Goal: Task Accomplishment & Management: Manage account settings

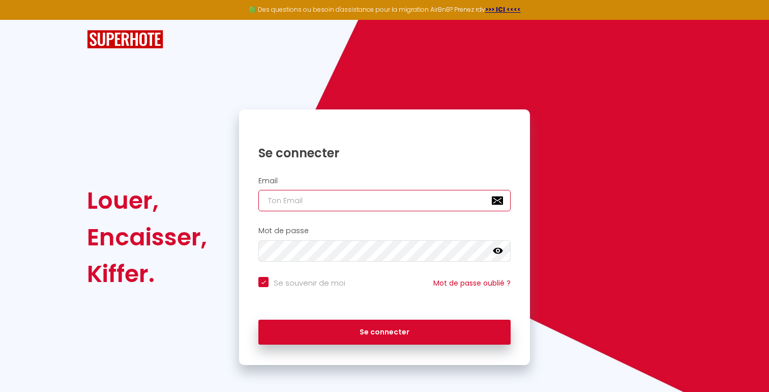
type input "v"
checkbox input "true"
type input "v"
checkbox input "true"
type input "vi"
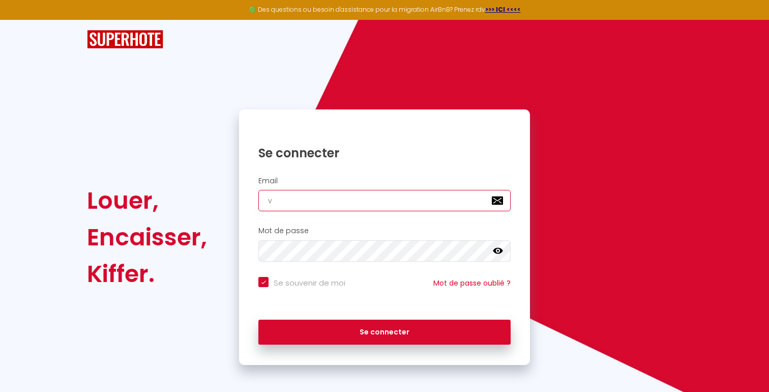
checkbox input "true"
type input "vic"
checkbox input "true"
type input "vict"
checkbox input "true"
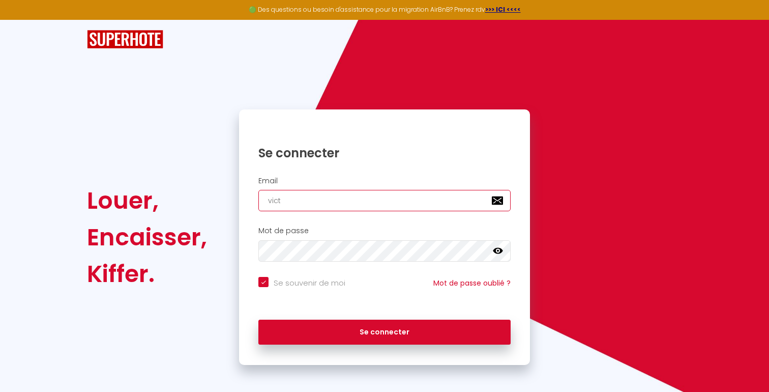
type input "victo"
checkbox input "true"
type input "victor"
checkbox input "true"
type input "victorv"
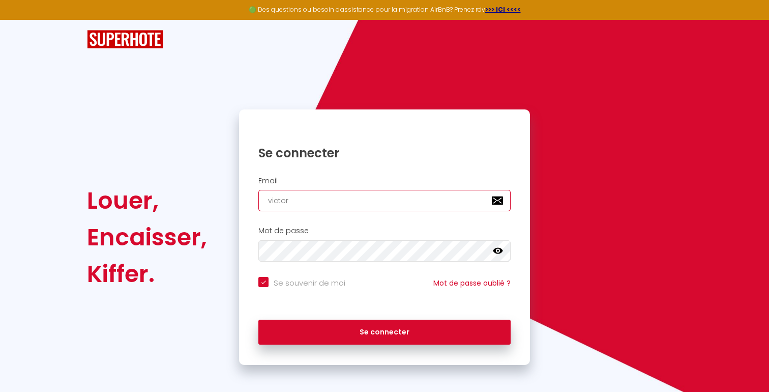
checkbox input "true"
type input "victorvo"
checkbox input "true"
type input "victorvor"
checkbox input "true"
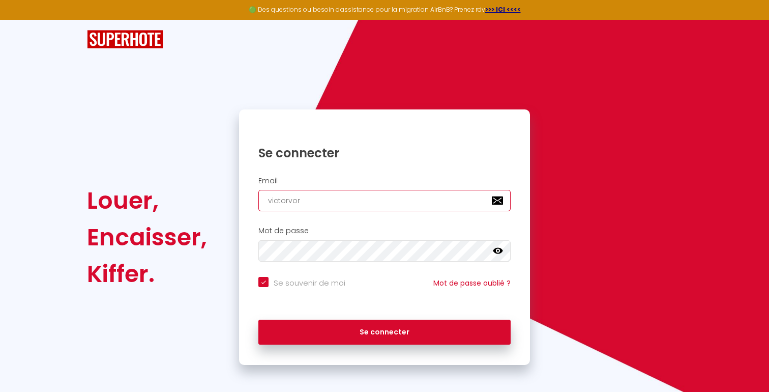
type input "victorvork"
checkbox input "true"
type input "victorvorko"
checkbox input "true"
type input "victorvorko@"
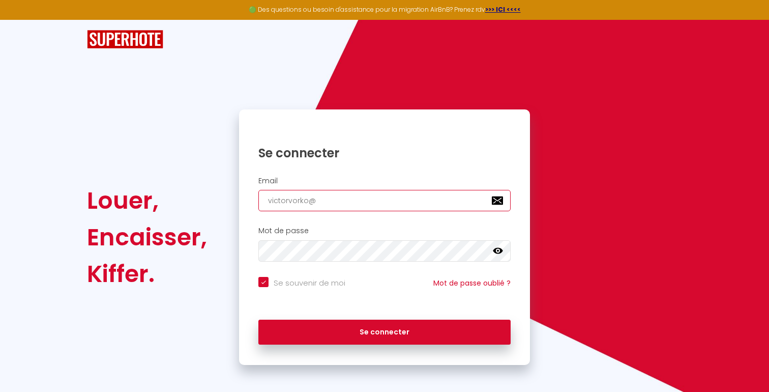
checkbox input "true"
type input "victorvorko@g"
checkbox input "true"
type input "victorvorko@gm"
checkbox input "true"
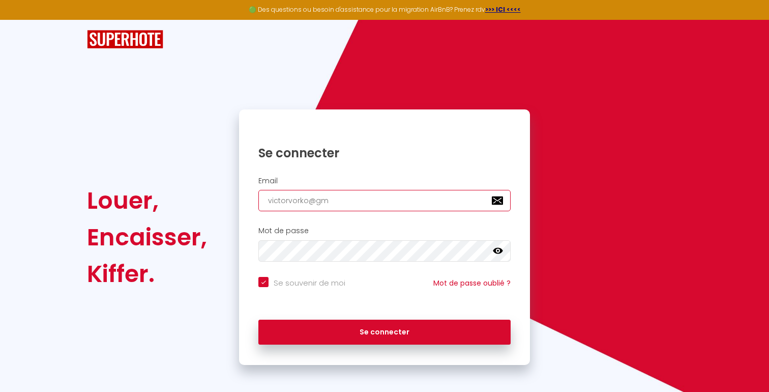
type input "victorvorko@gma"
checkbox input "true"
type input "victorvorko@gmai"
checkbox input "true"
type input "[EMAIL_ADDRESS]"
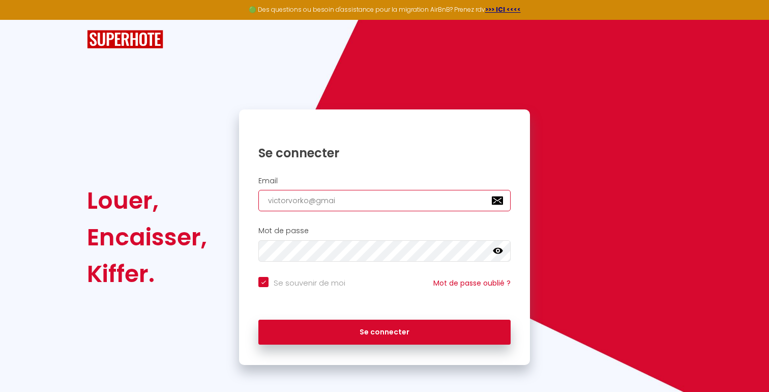
checkbox input "true"
type input "[EMAIL_ADDRESS]."
checkbox input "true"
type input "victorvorko@gmail.c"
checkbox input "true"
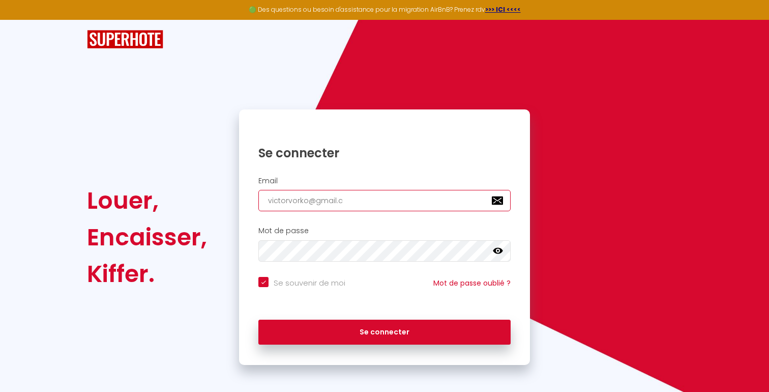
type input "[EMAIL_ADDRESS][DOMAIN_NAME]"
checkbox input "true"
type input "[EMAIL_ADDRESS][DOMAIN_NAME]"
checkbox input "true"
type input "[EMAIL_ADDRESS][DOMAIN_NAME]"
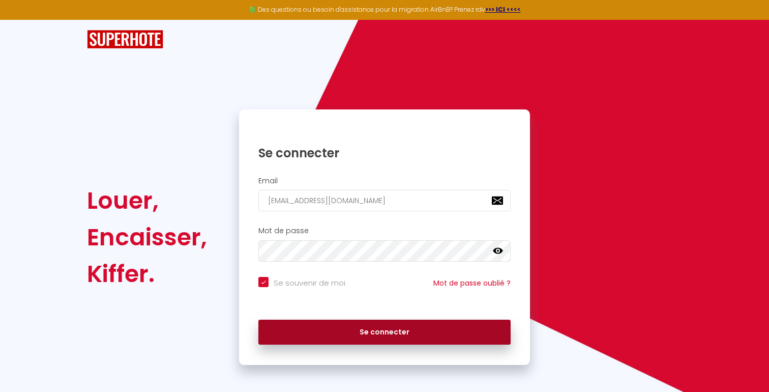
click at [374, 334] on button "Se connecter" at bounding box center [384, 332] width 252 height 25
checkbox input "true"
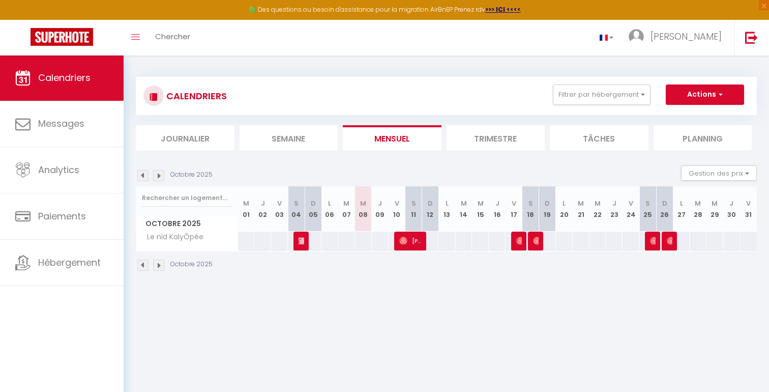
click at [156, 263] on img at bounding box center [158, 264] width 11 height 11
